Goal: Information Seeking & Learning: Learn about a topic

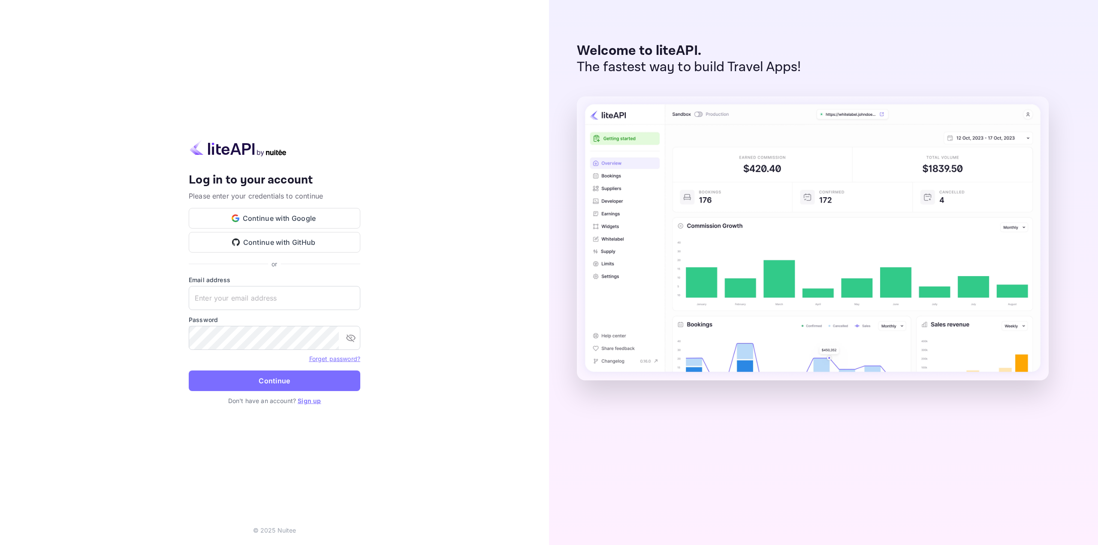
click at [102, 322] on div "Your account has been created successfully, a confirmation link has been sent t…" at bounding box center [274, 272] width 549 height 545
click at [238, 220] on icon "button" at bounding box center [238, 219] width 4 height 3
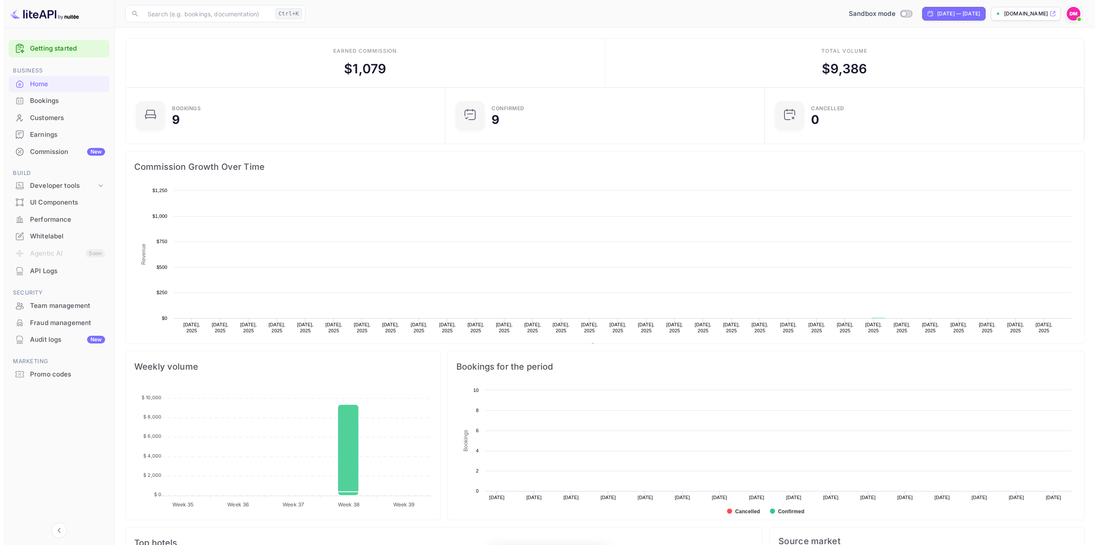
scroll to position [133, 308]
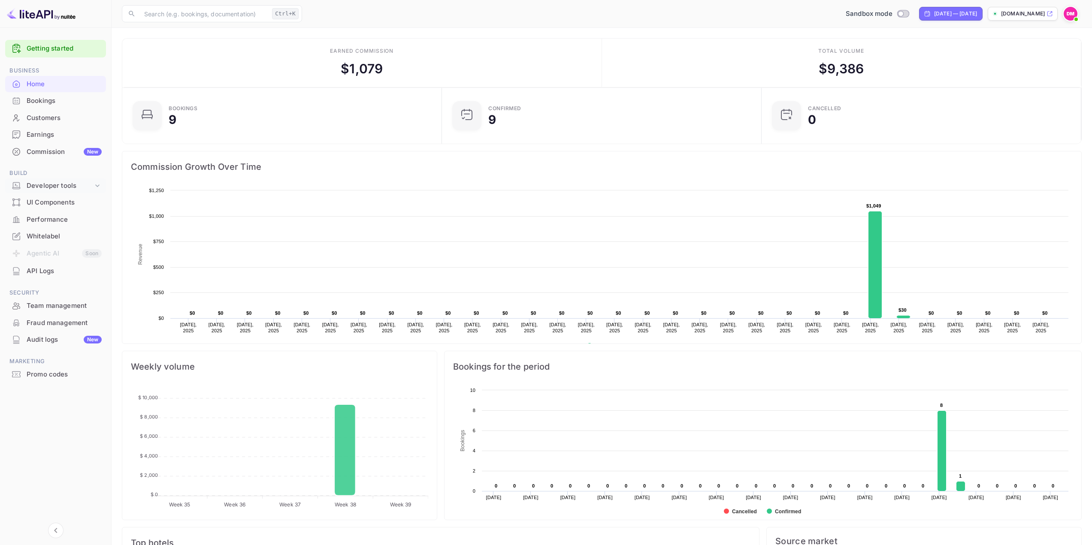
click at [72, 191] on div "Developer tools" at bounding box center [55, 186] width 101 height 15
click at [76, 201] on p "API docs and SDKs" at bounding box center [58, 200] width 56 height 9
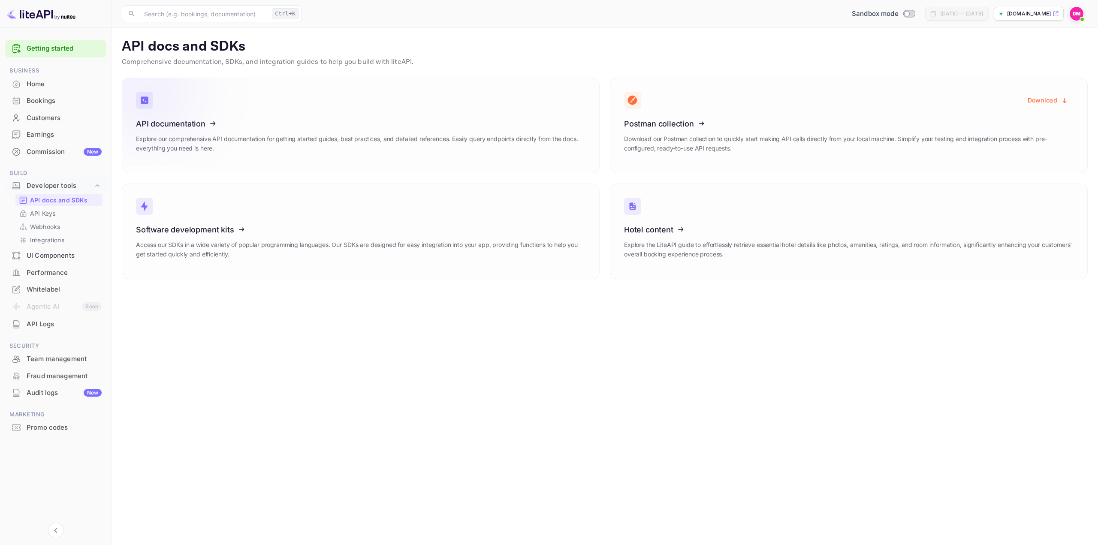
click at [333, 121] on h3 "API documentation" at bounding box center [361, 123] width 450 height 9
